Goal: Check status: Check status

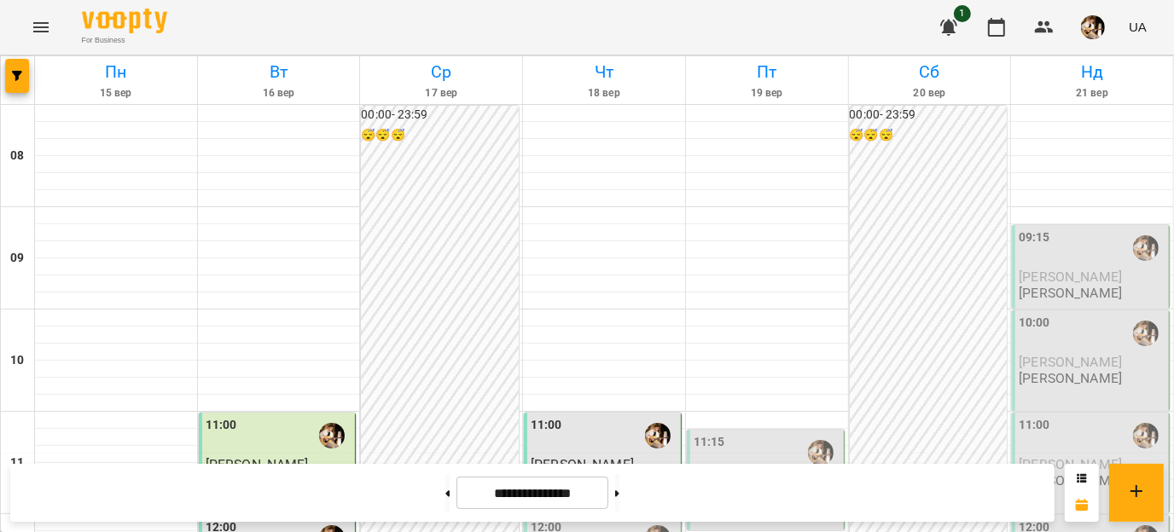
scroll to position [979, 0]
click at [619, 485] on button at bounding box center [617, 493] width 4 height 38
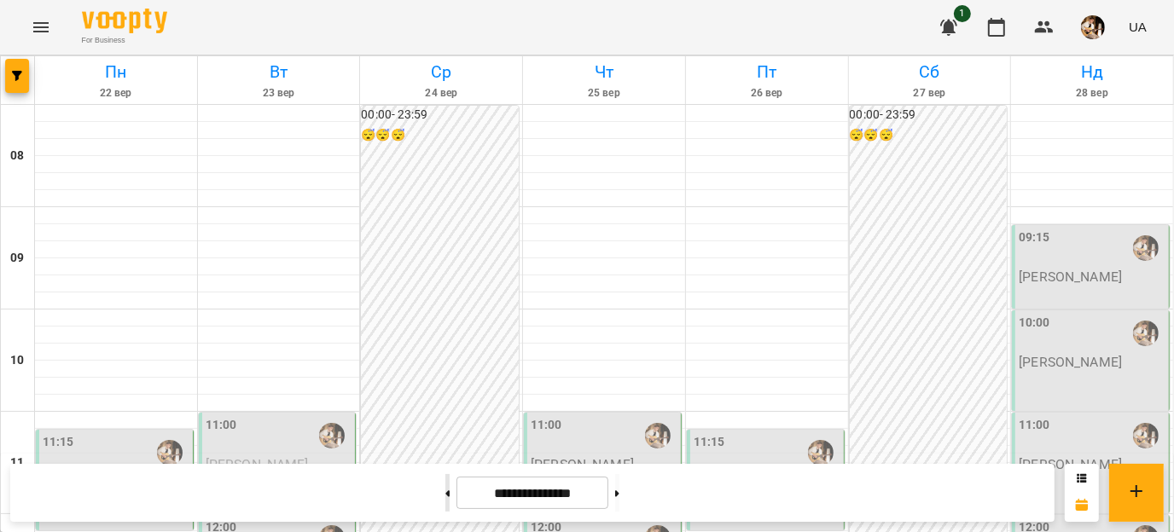
click at [445, 494] on button at bounding box center [447, 493] width 4 height 38
type input "**********"
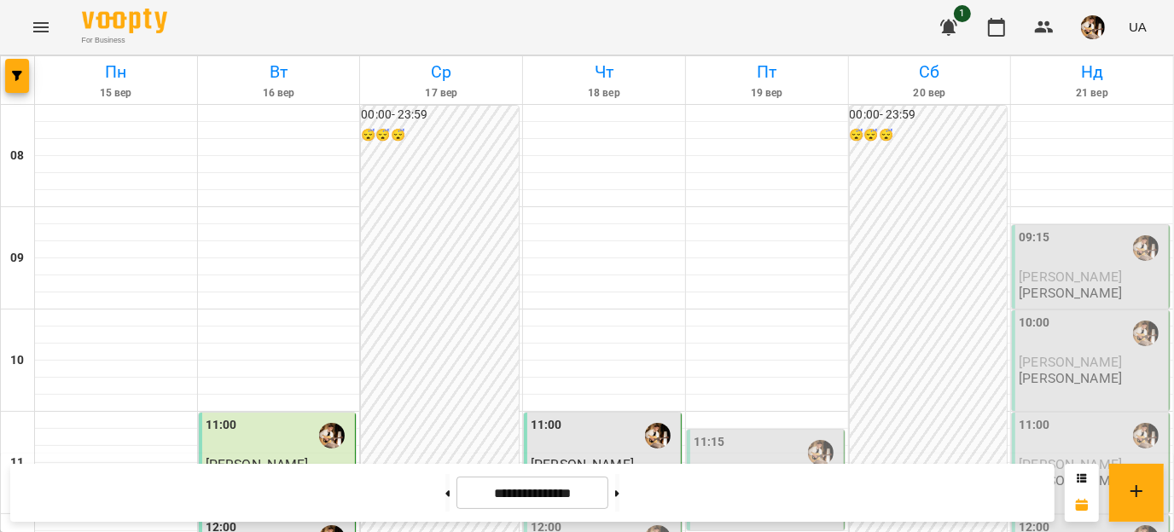
scroll to position [266, 0]
click at [575, 519] on div "12:00" at bounding box center [604, 538] width 147 height 39
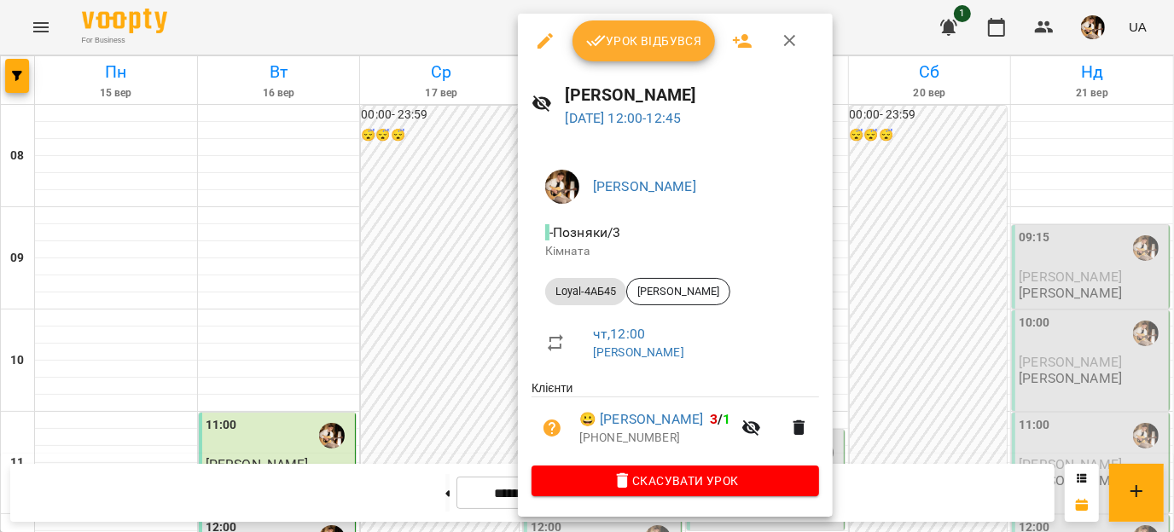
click at [631, 44] on span "Урок відбувся" at bounding box center [644, 41] width 116 height 20
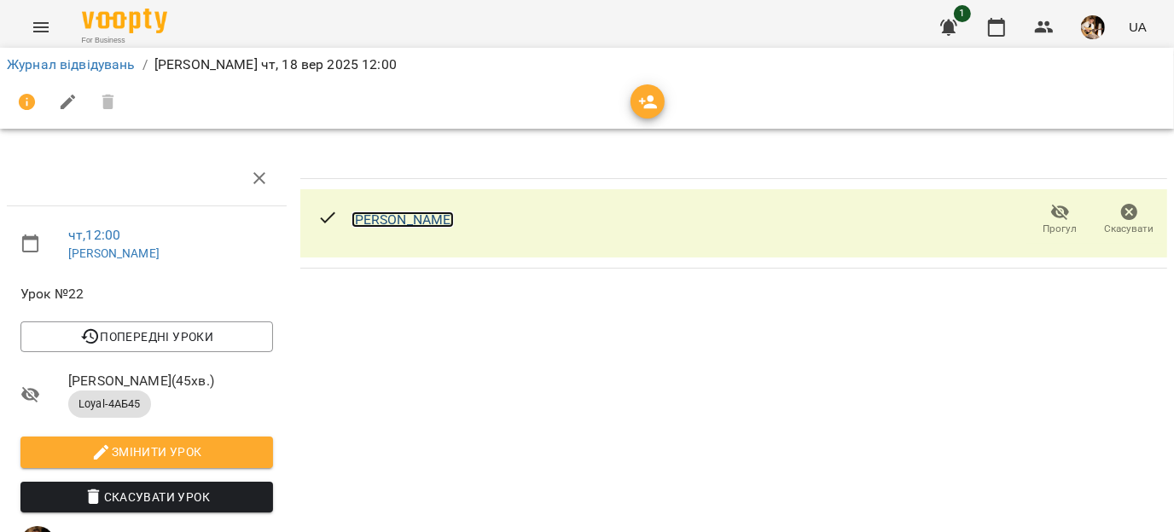
click at [410, 221] on link "[PERSON_NAME]" at bounding box center [402, 220] width 103 height 16
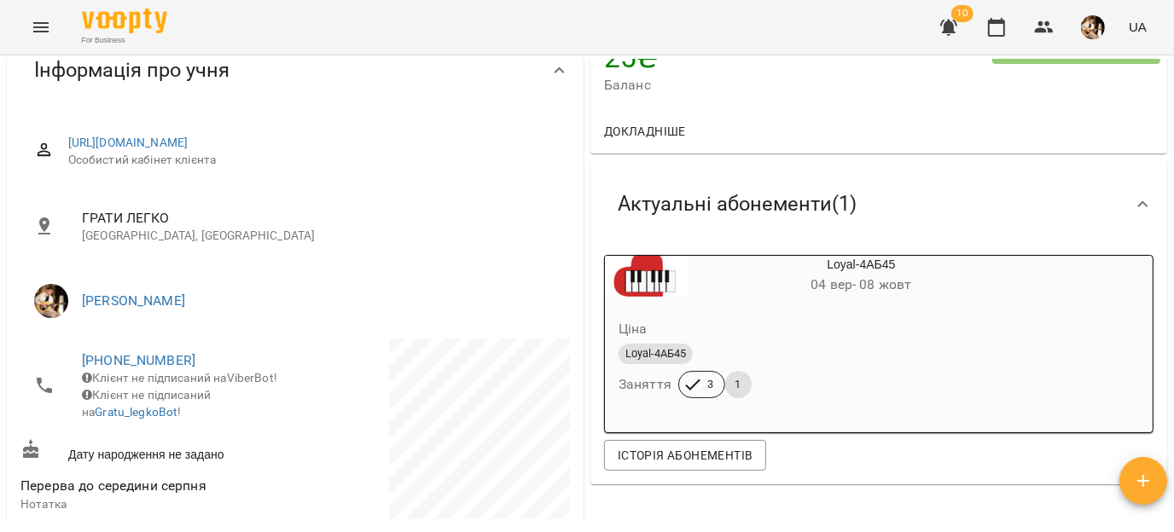
scroll to position [170, 0]
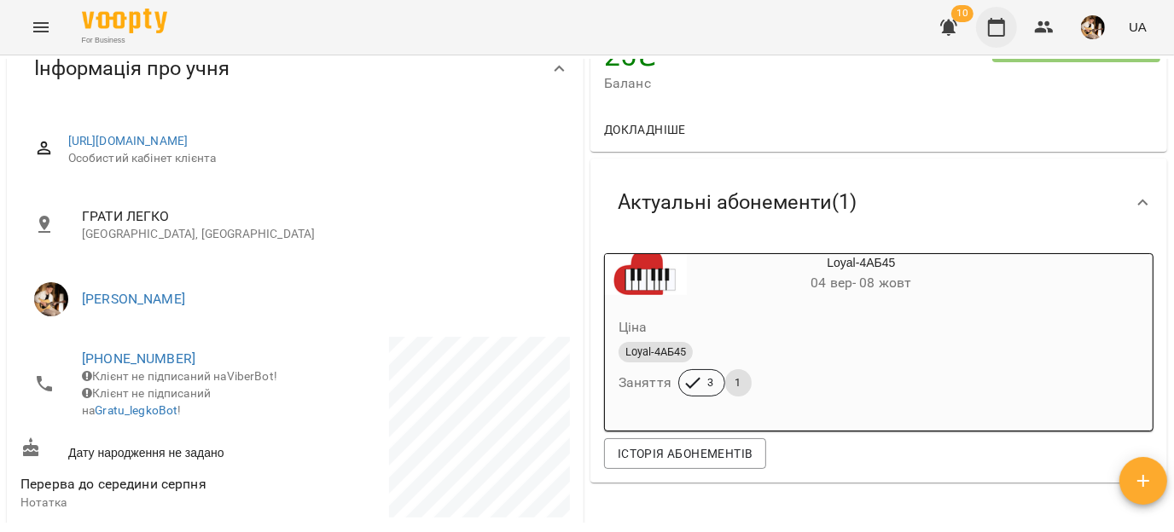
click at [995, 21] on icon "button" at bounding box center [996, 27] width 17 height 19
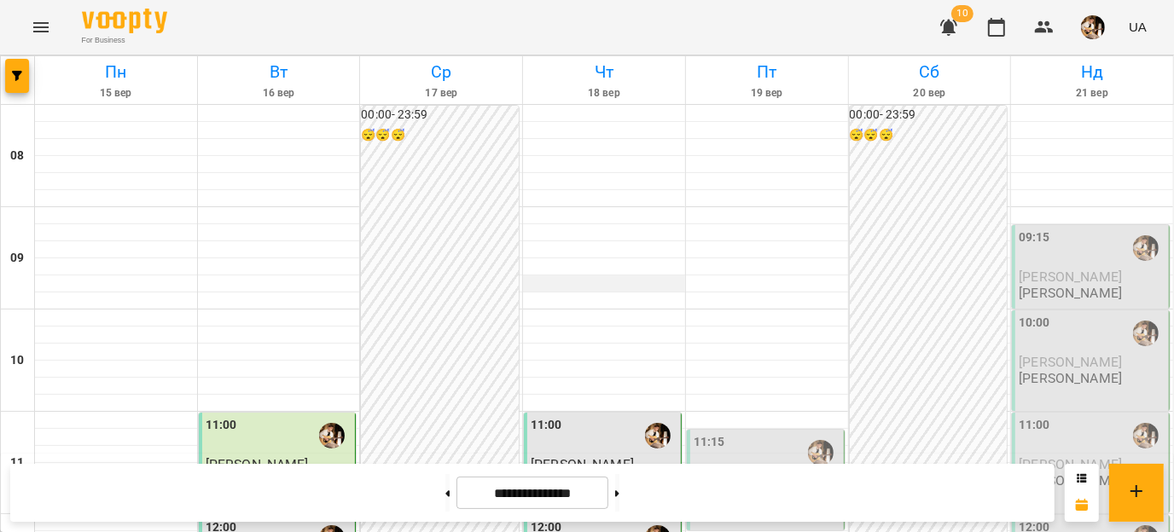
scroll to position [280, 0]
click at [585, 519] on div "12:00" at bounding box center [604, 538] width 147 height 39
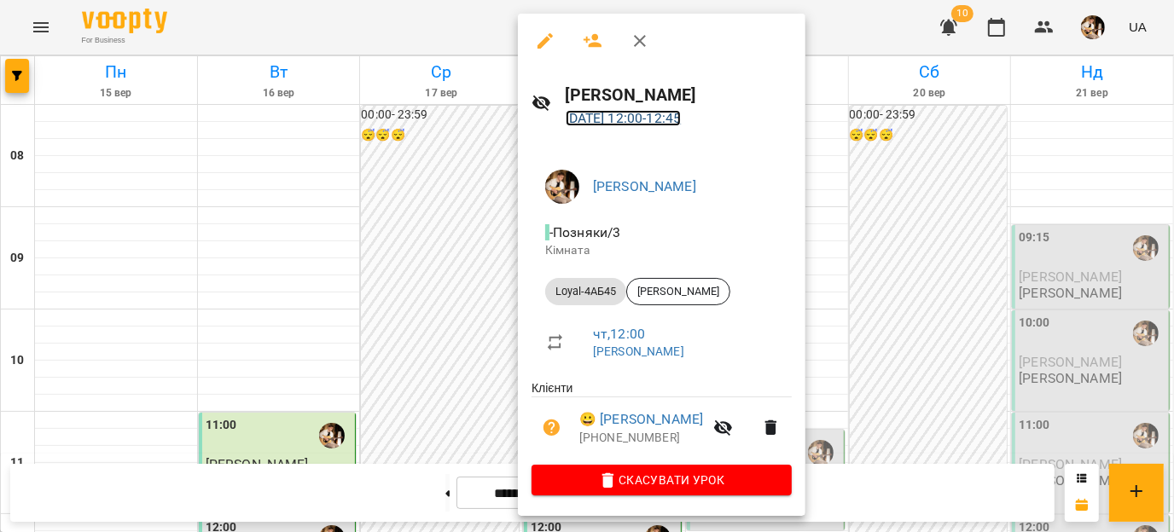
click at [635, 120] on link "18 вер 2025 12:00 - 12:45" at bounding box center [624, 118] width 116 height 16
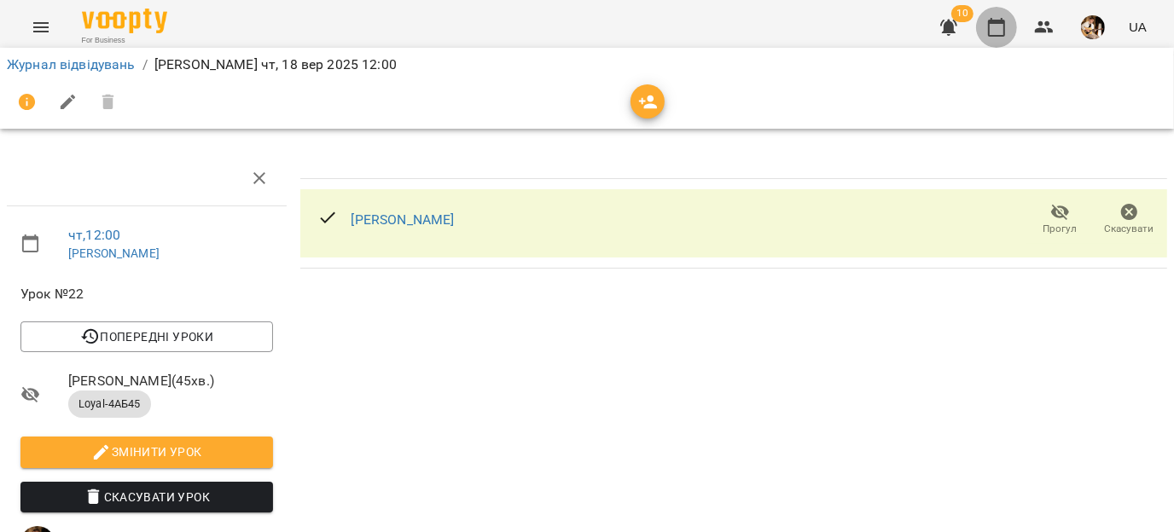
click at [989, 24] on icon "button" at bounding box center [996, 27] width 17 height 19
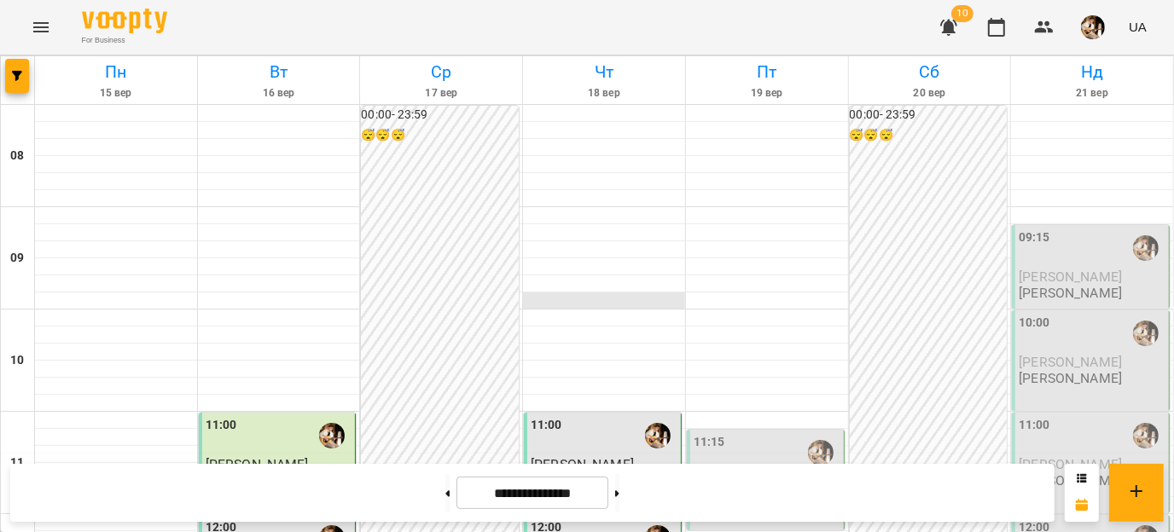
scroll to position [171, 0]
click at [567, 519] on div "12:00" at bounding box center [604, 539] width 147 height 41
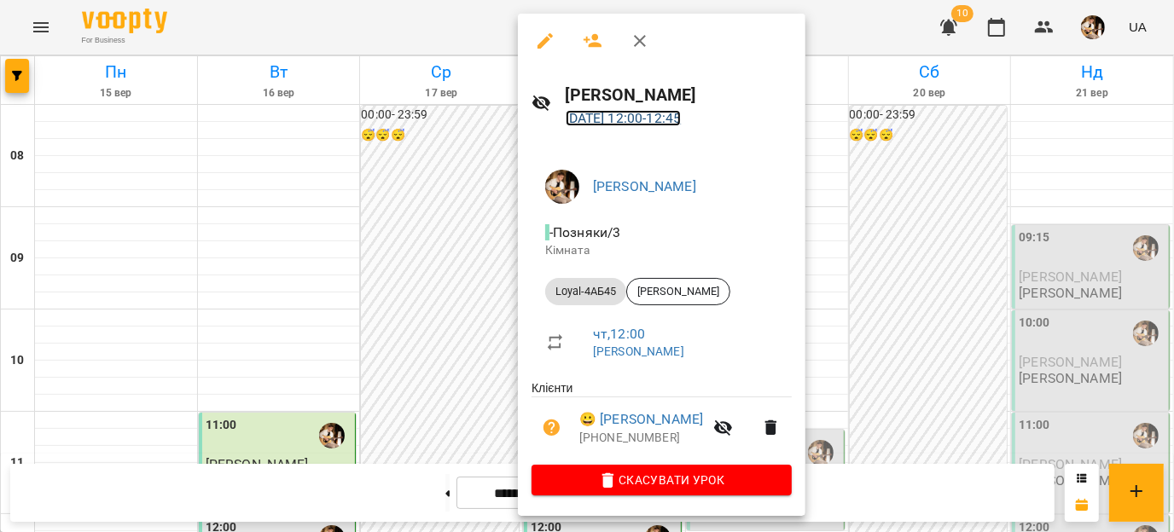
click at [610, 118] on link "18 вер 2025 12:00 - 12:45" at bounding box center [624, 118] width 116 height 16
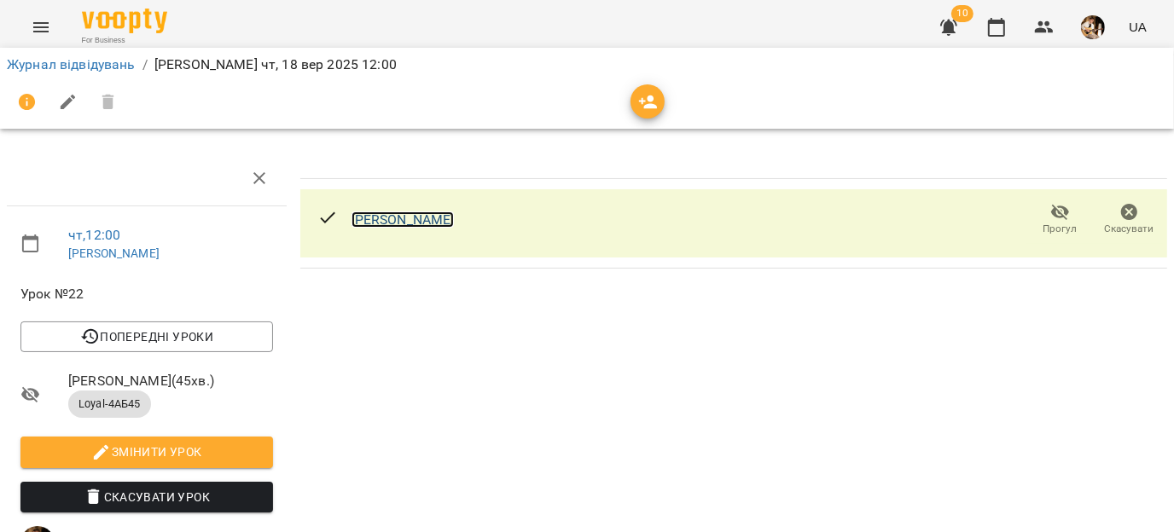
click at [390, 218] on link "[PERSON_NAME]" at bounding box center [402, 220] width 103 height 16
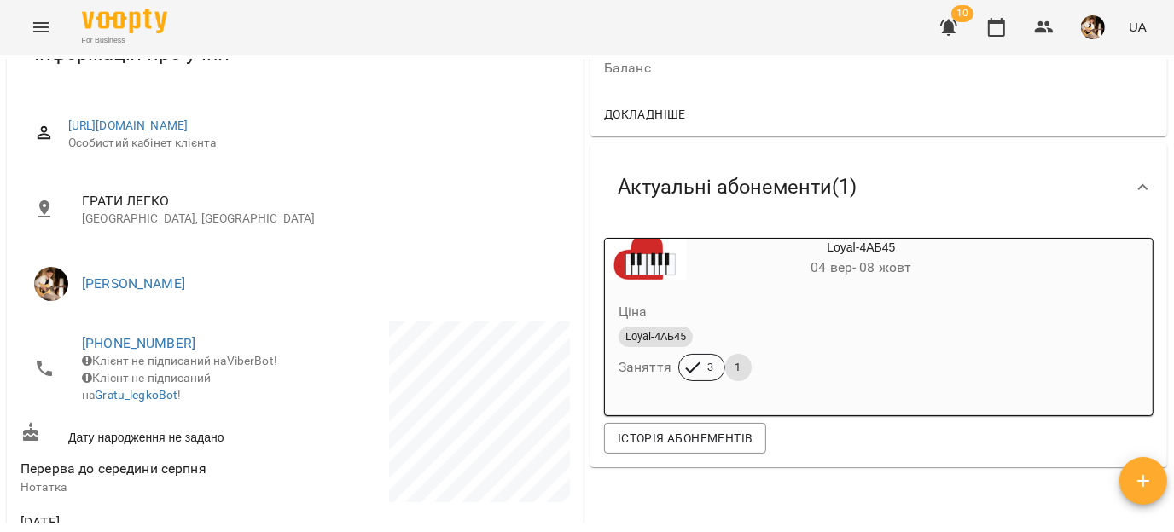
scroll to position [187, 0]
click at [998, 38] on button "button" at bounding box center [996, 27] width 41 height 41
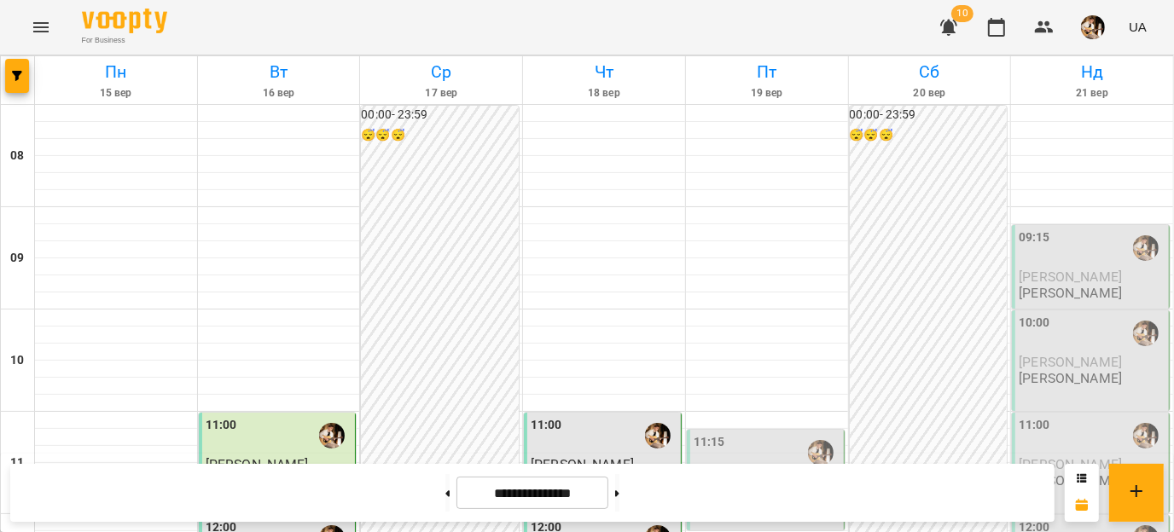
scroll to position [467, 0]
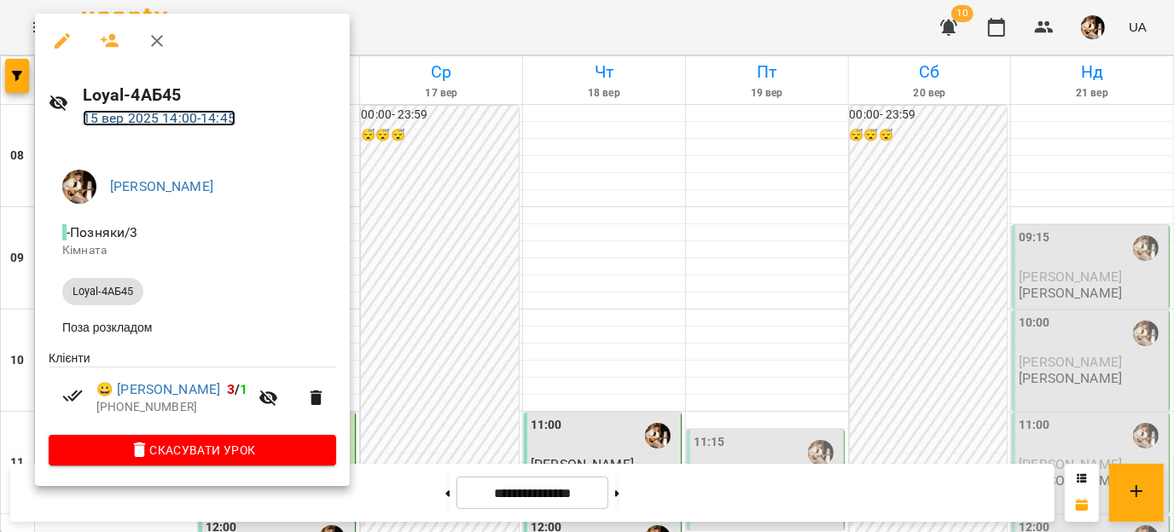
click at [151, 121] on link "15 вер 2025 14:00 - 14:45" at bounding box center [159, 118] width 153 height 16
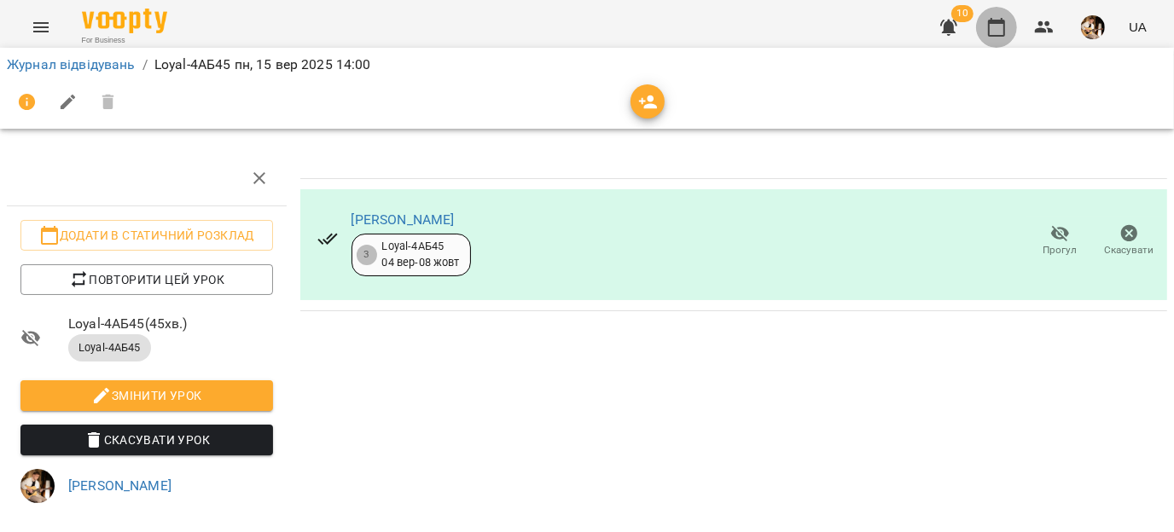
click at [995, 22] on icon "button" at bounding box center [996, 27] width 17 height 19
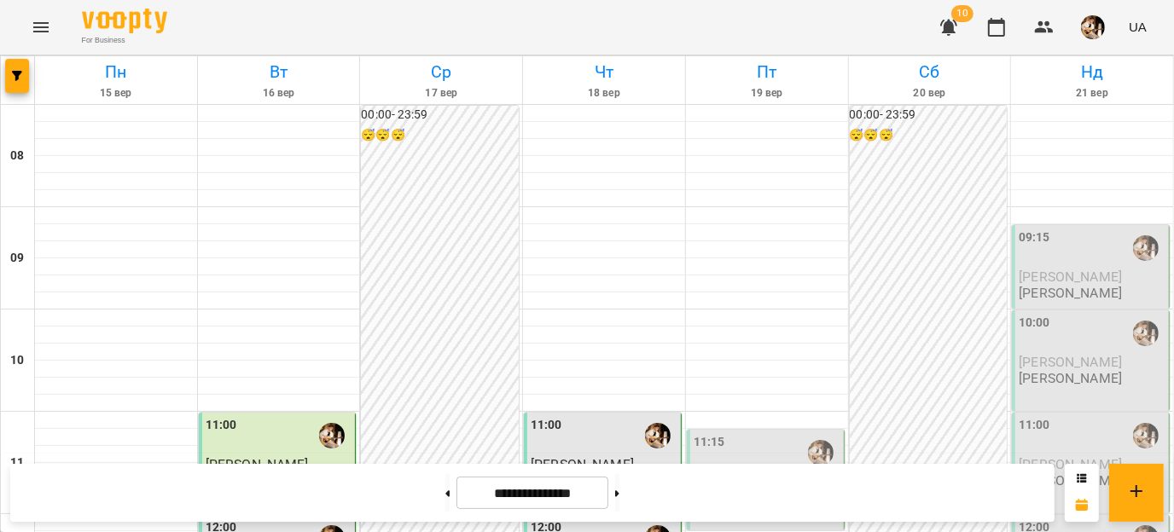
scroll to position [273, 0]
